Goal: Transaction & Acquisition: Purchase product/service

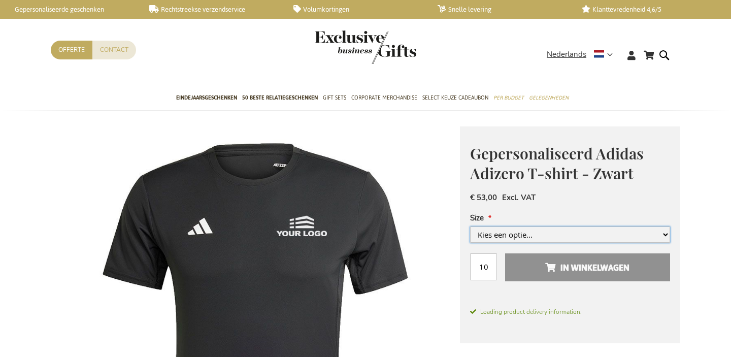
click at [526, 226] on select "Kies een optie..." at bounding box center [570, 234] width 200 height 16
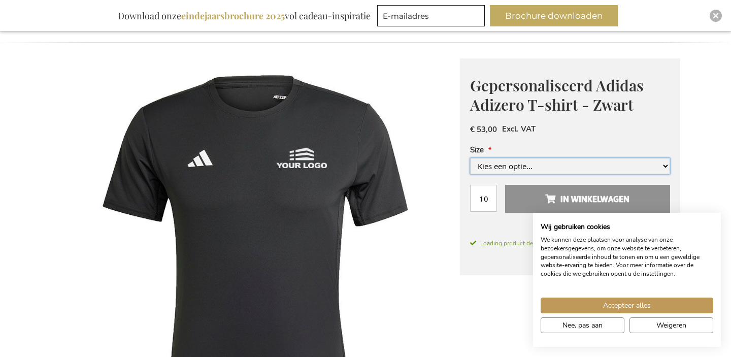
scroll to position [93, 0]
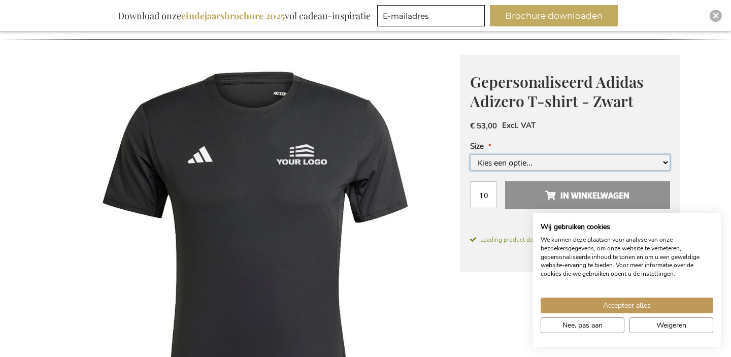
click at [470, 171] on select "Kies een optie..." at bounding box center [570, 162] width 200 height 16
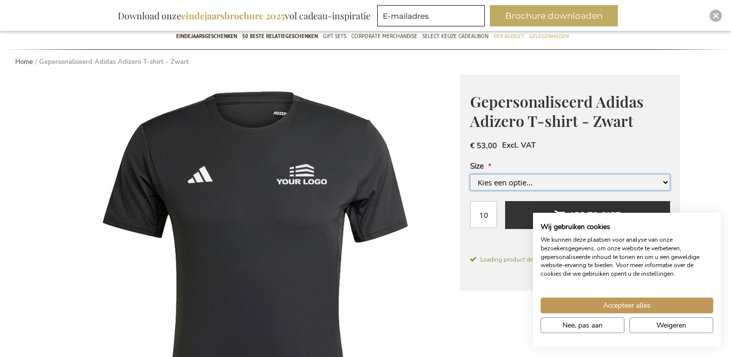
click at [569, 180] on select "Kies een optie..." at bounding box center [570, 182] width 200 height 16
select select "944"
click at [470, 174] on select "Kies een optie... Extra Extra Large Extra Large Large Medium Small Extra Small" at bounding box center [570, 182] width 200 height 16
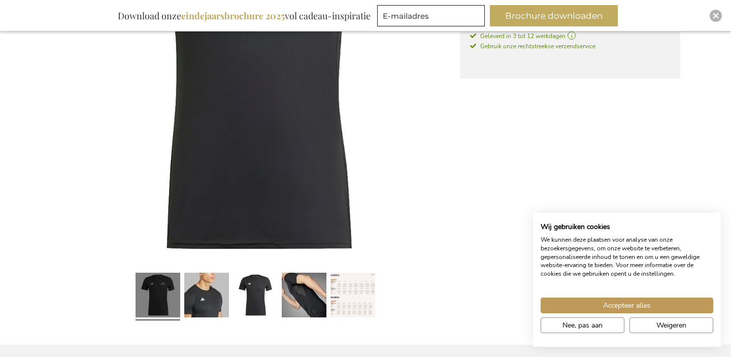
scroll to position [109, 0]
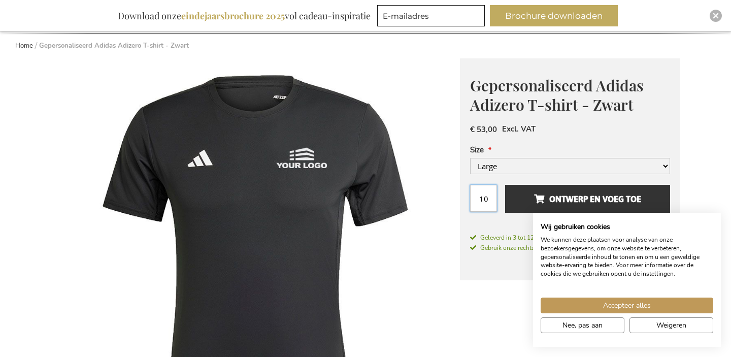
drag, startPoint x: 488, startPoint y: 197, endPoint x: 454, endPoint y: 197, distance: 34.5
type input "2"
click at [452, 220] on img at bounding box center [255, 262] width 409 height 409
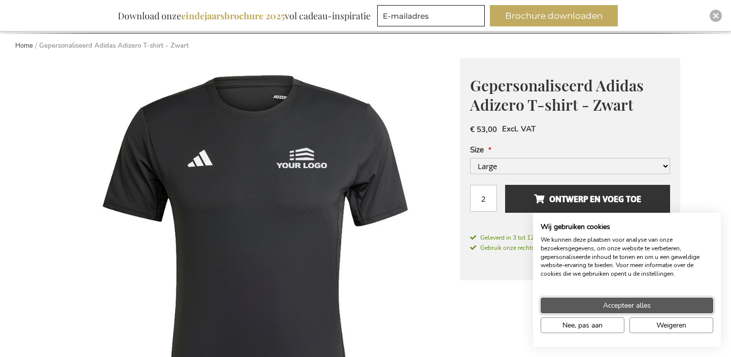
click at [631, 307] on span "Accepteer alles" at bounding box center [627, 305] width 48 height 11
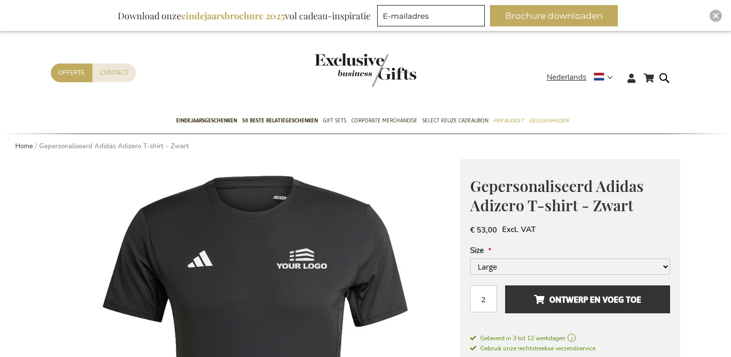
scroll to position [0, 0]
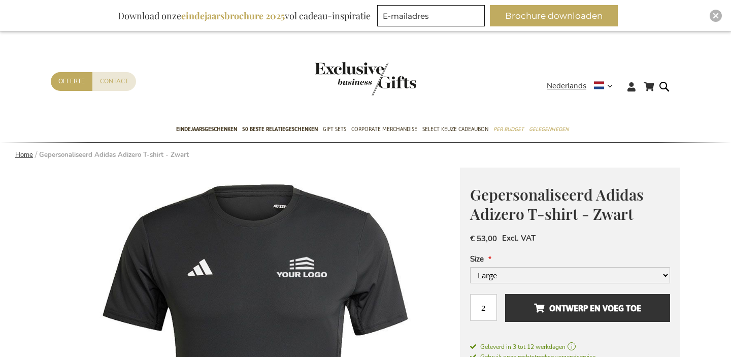
click at [23, 156] on link "Home" at bounding box center [24, 154] width 18 height 9
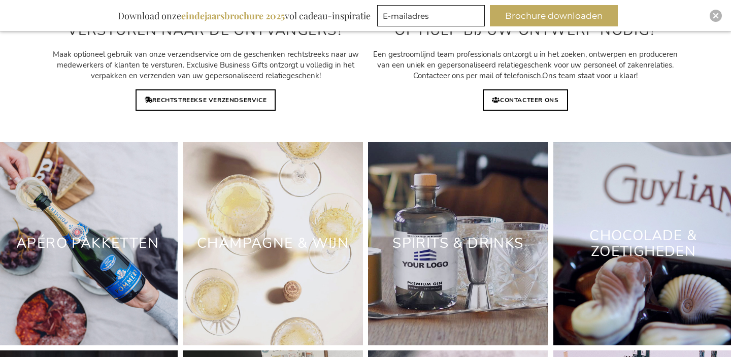
scroll to position [2845, 0]
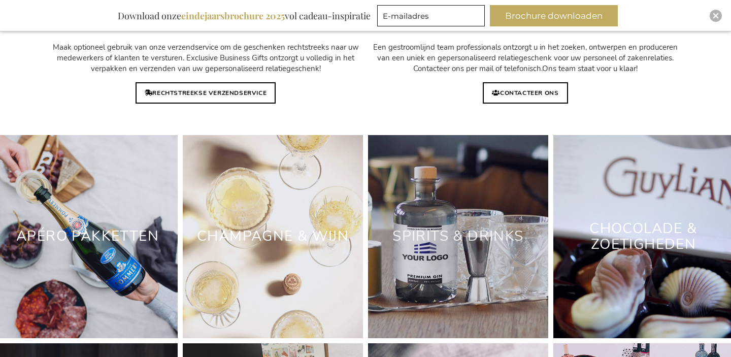
click at [447, 246] on link "Spirits & Drinks" at bounding box center [457, 235] width 131 height 19
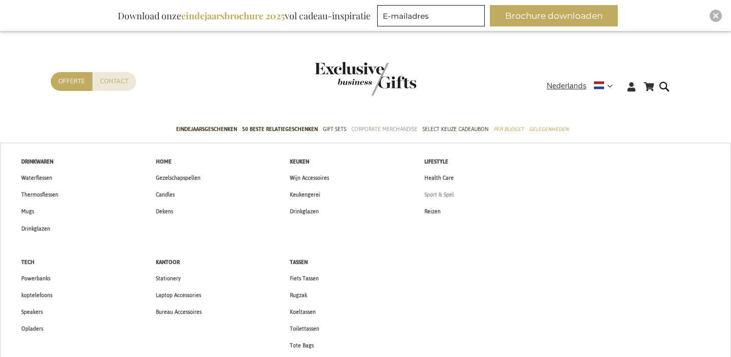
click at [444, 195] on span "Sport & Spel" at bounding box center [438, 194] width 29 height 11
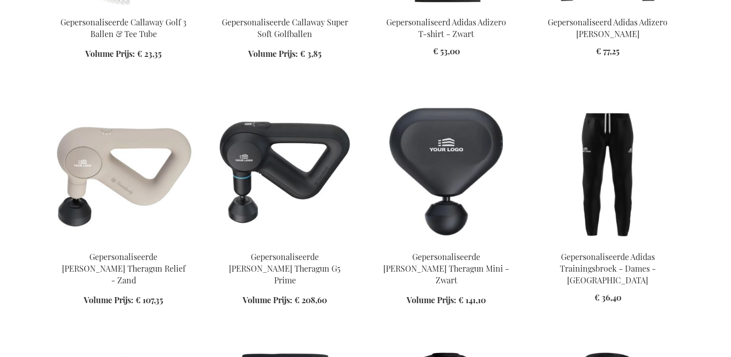
scroll to position [723, 0]
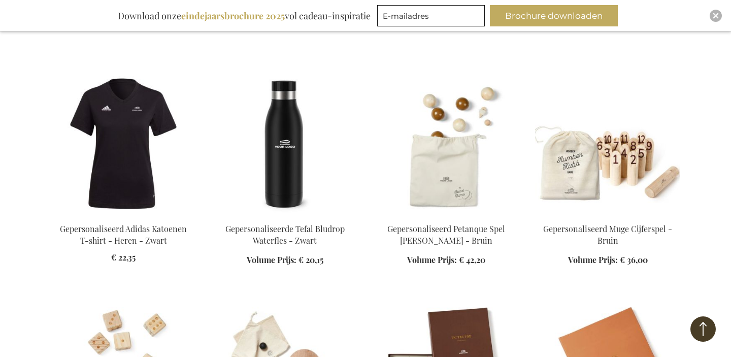
scroll to position [1074, 0]
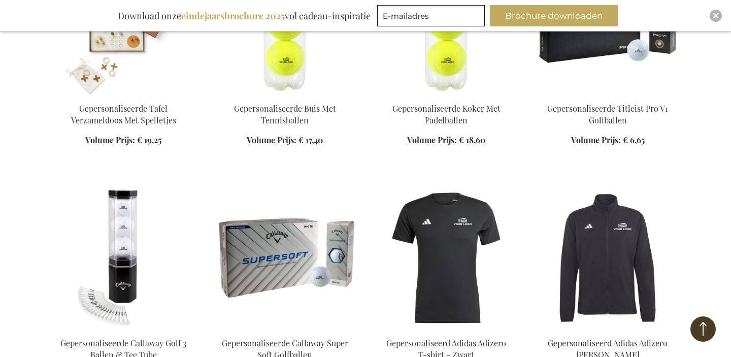
scroll to position [541, 0]
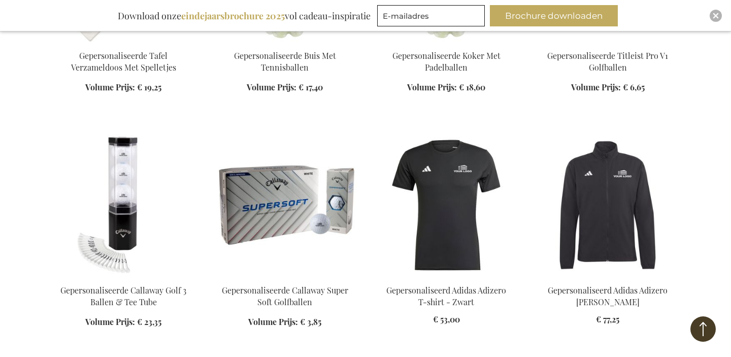
click at [446, 250] on img at bounding box center [446, 205] width 145 height 142
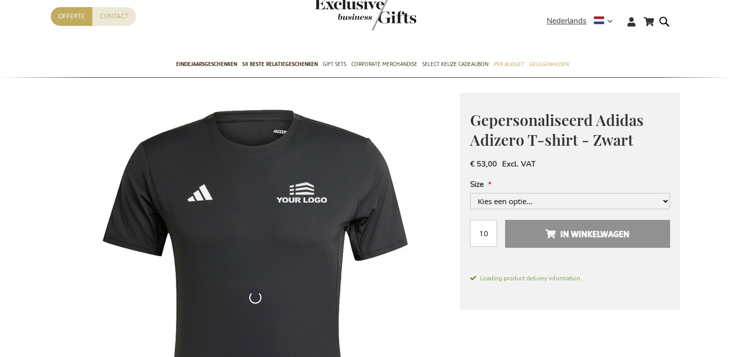
scroll to position [33, 0]
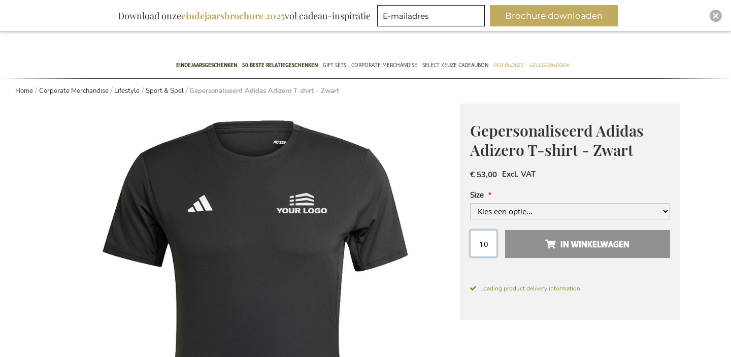
click at [488, 233] on input "10" at bounding box center [483, 243] width 27 height 27
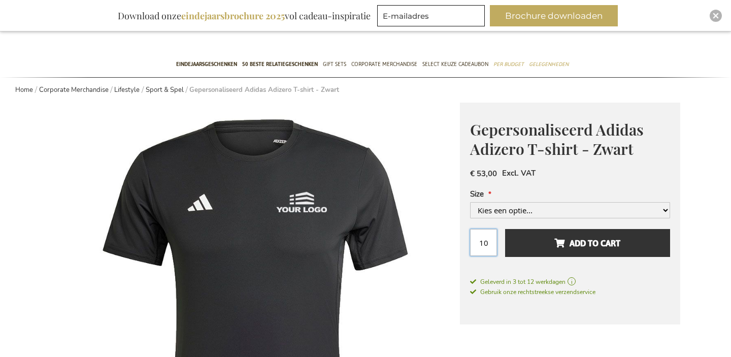
drag, startPoint x: 490, startPoint y: 241, endPoint x: 457, endPoint y: 241, distance: 33.0
click at [461, 241] on div "Gepersonaliseerd Adidas Adizero T-shirt - Zwart Vanaf € 53,00 Excl. VAT Size Ki…" at bounding box center [570, 214] width 220 height 222
type input "2"
click at [535, 208] on select "Kies een optie... Extra Extra Large Extra Large Large Medium Small Extra Small" at bounding box center [570, 210] width 200 height 16
select select "944"
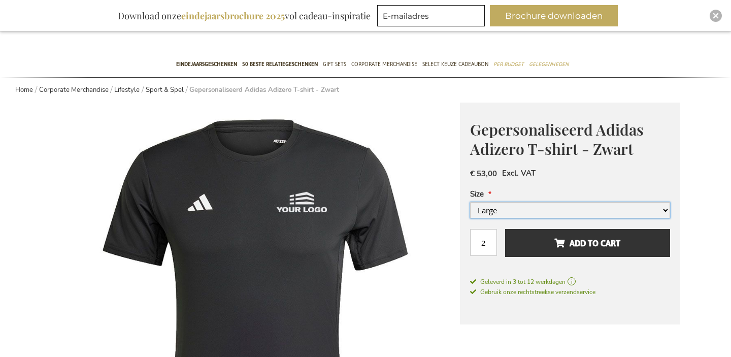
click at [470, 202] on select "Kies een optie... Extra Extra Large Extra Large Large Medium Small Extra Small" at bounding box center [570, 210] width 200 height 16
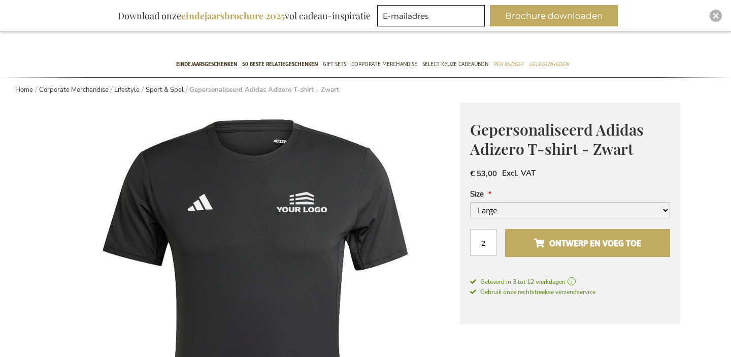
click at [567, 252] on button "Ontwerp en voeg toe" at bounding box center [587, 243] width 165 height 28
click at [536, 240] on span "Ontwerp en voeg toe" at bounding box center [587, 243] width 107 height 16
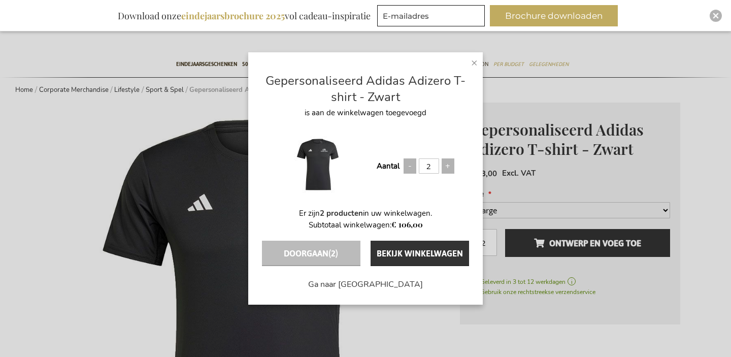
click at [476, 59] on span "×" at bounding box center [474, 62] width 7 height 15
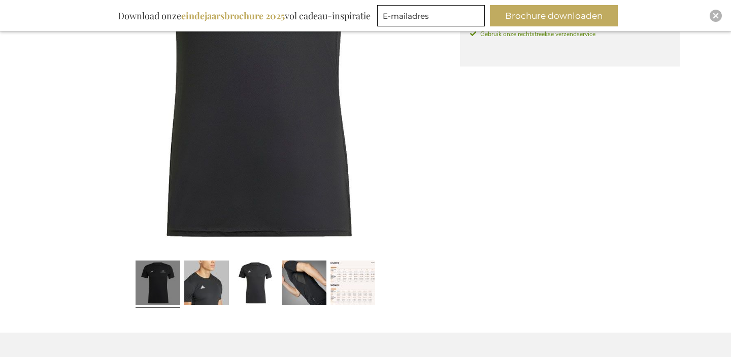
scroll to position [218, 0]
